Goal: Navigation & Orientation: Find specific page/section

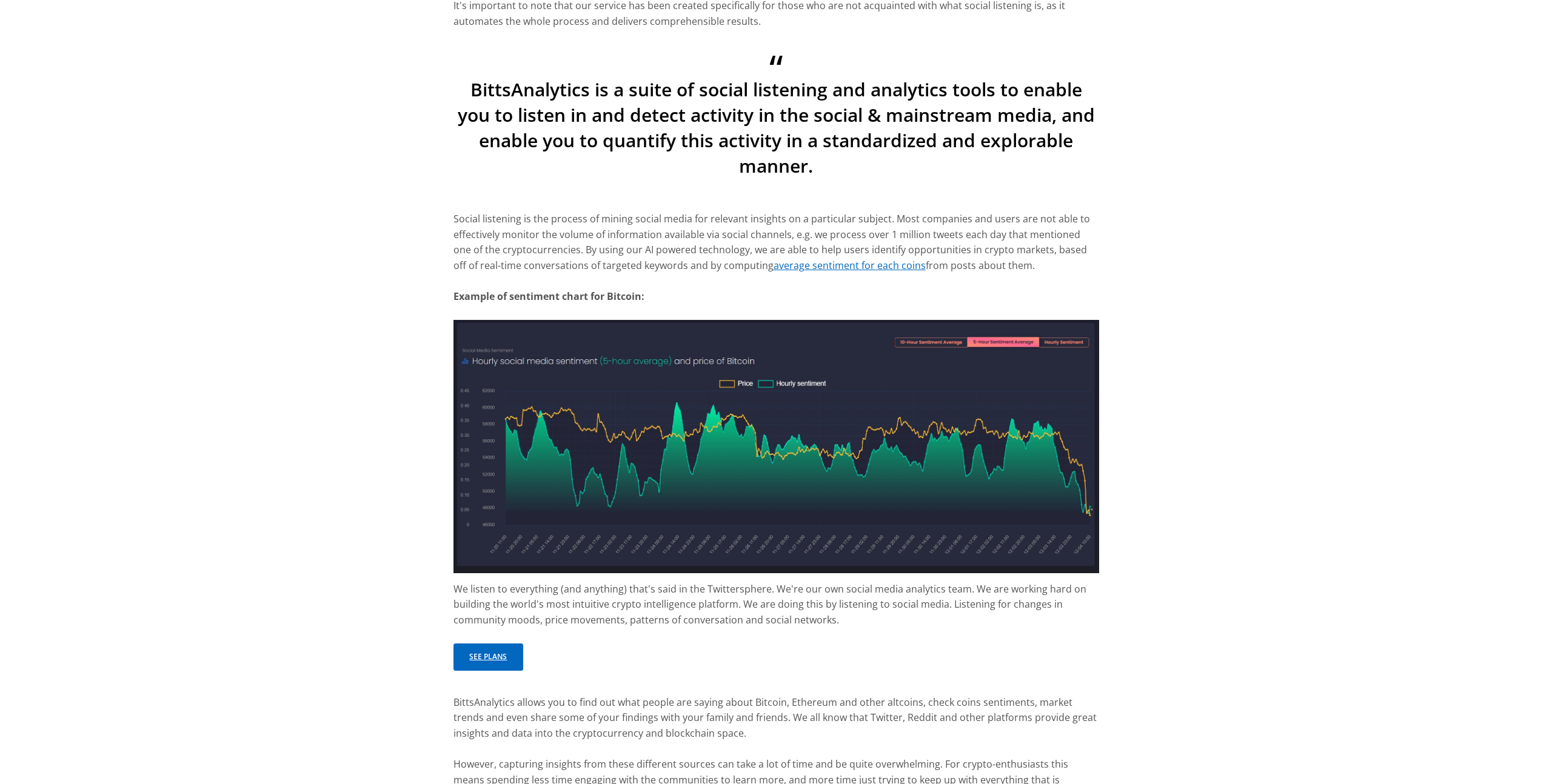
scroll to position [859, 0]
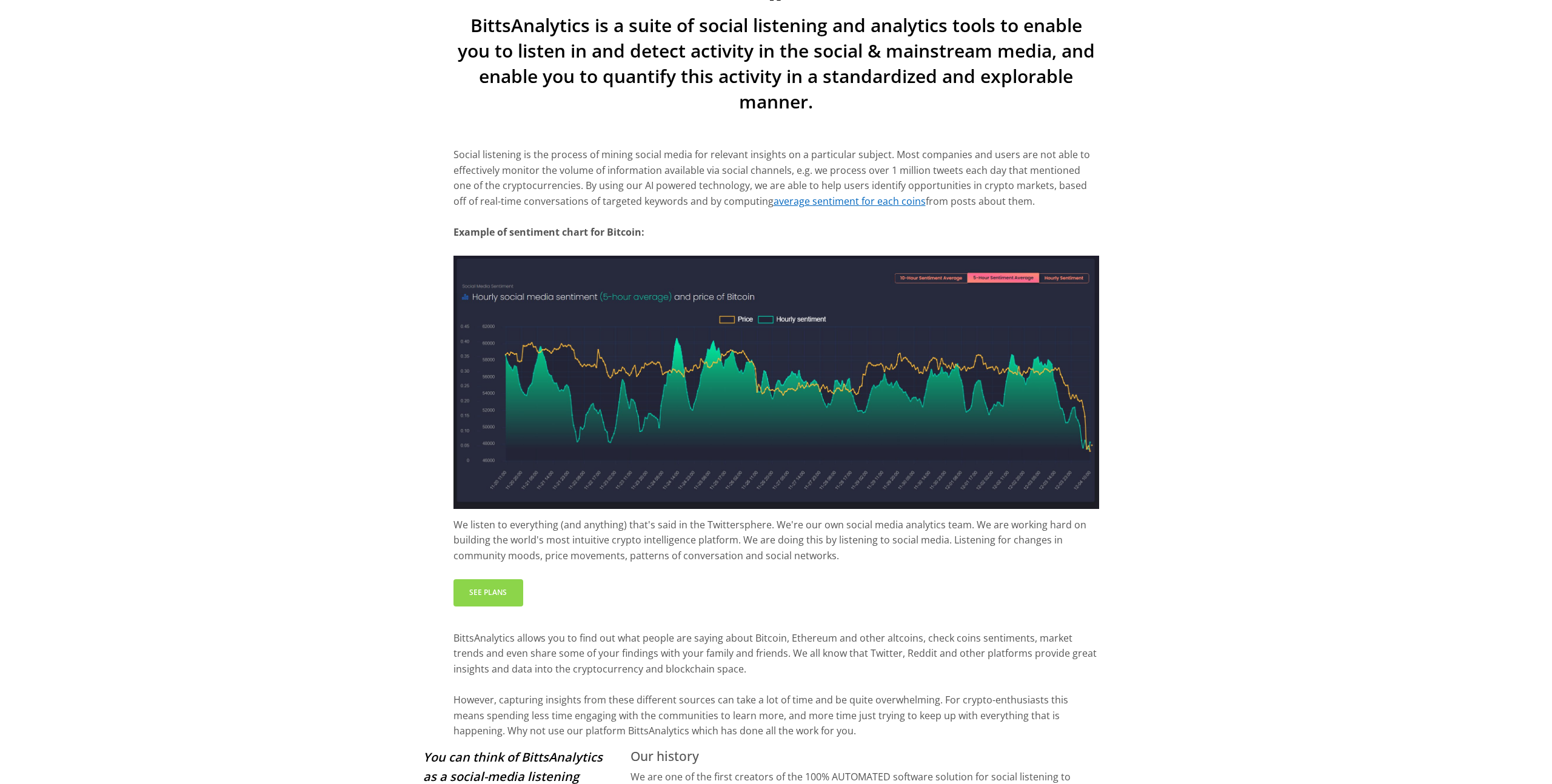
click at [496, 589] on link "See plans" at bounding box center [488, 593] width 70 height 27
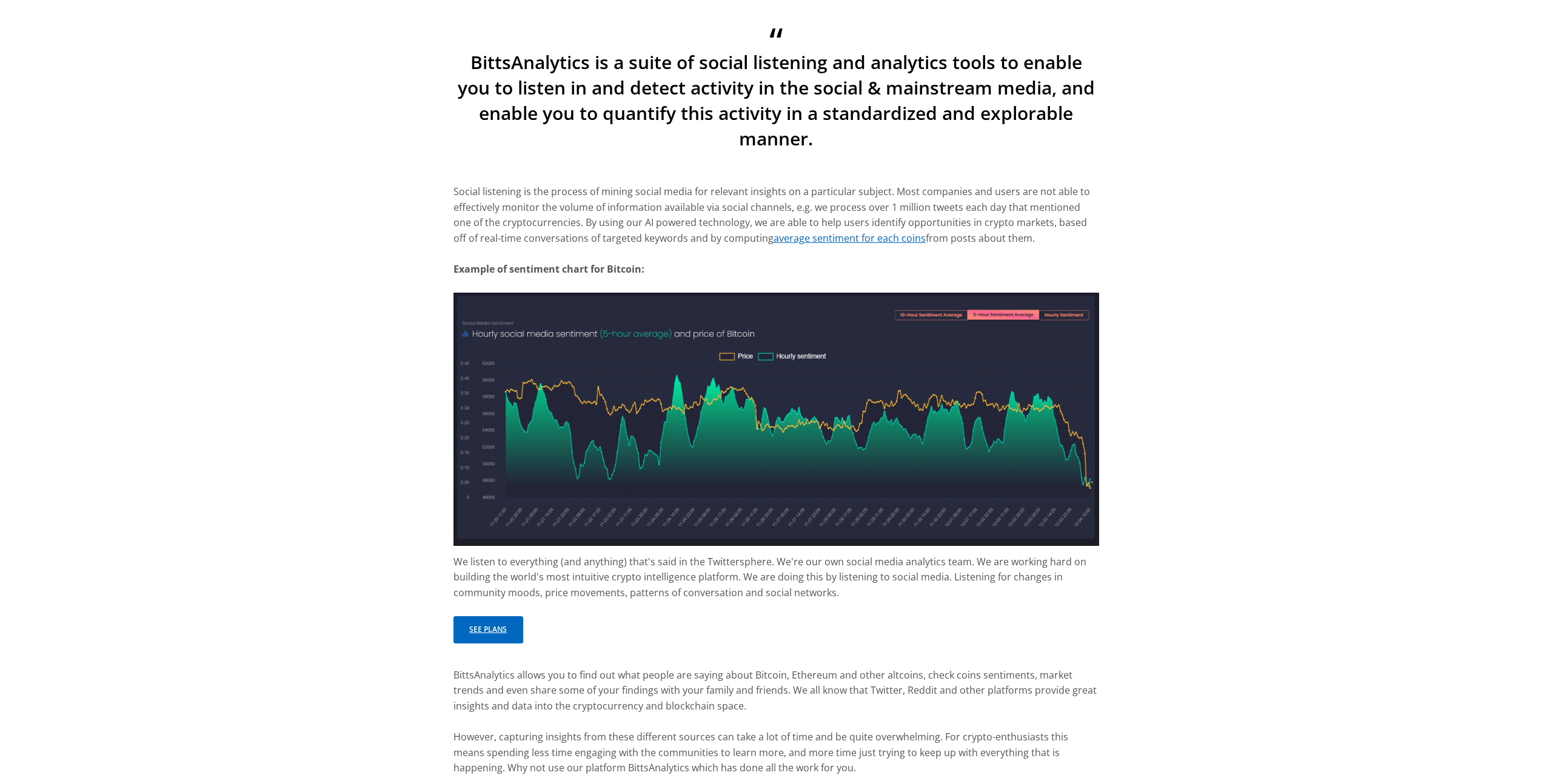
scroll to position [0, 0]
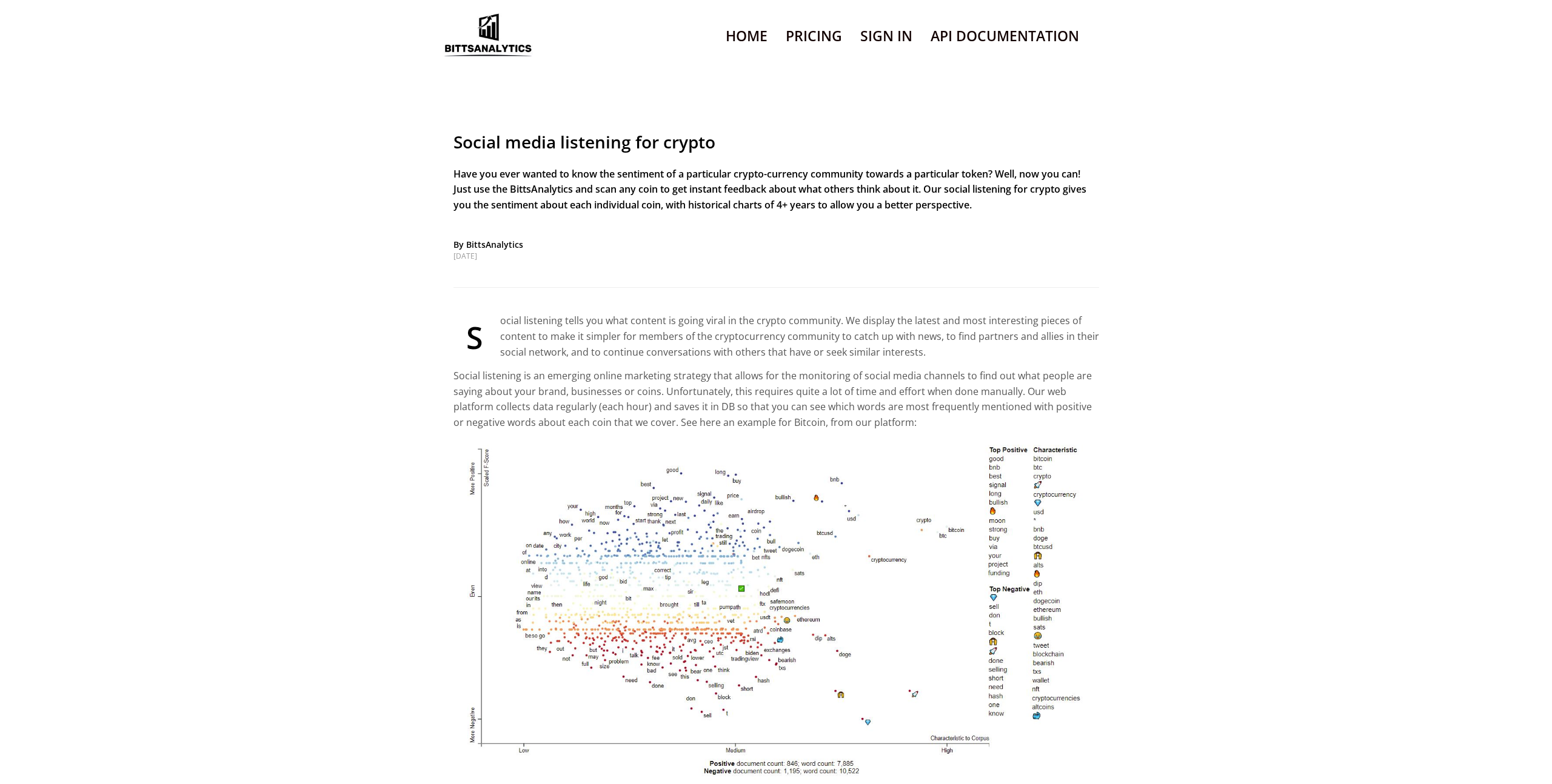
click at [743, 37] on link "Home" at bounding box center [746, 36] width 42 height 31
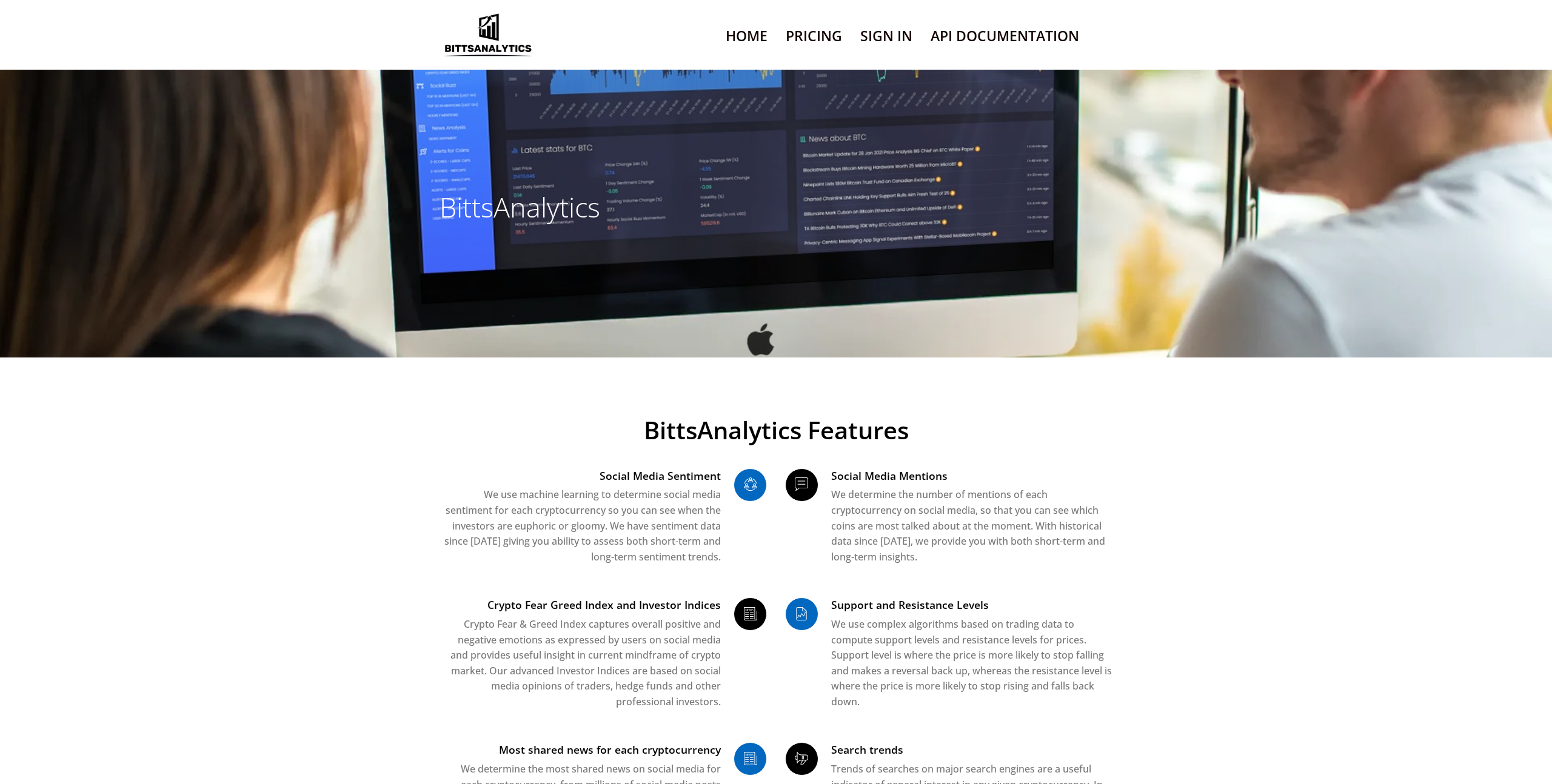
click at [987, 34] on link "API Documentation" at bounding box center [1005, 36] width 148 height 31
